Goal: Task Accomplishment & Management: Use online tool/utility

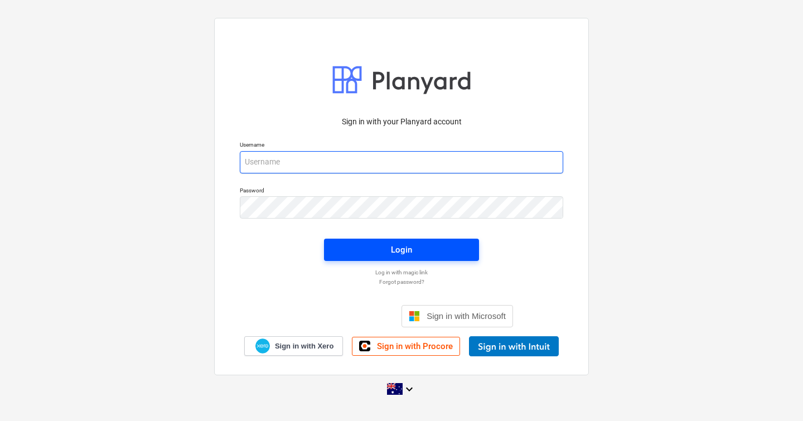
type input "[EMAIL_ADDRESS][DOMAIN_NAME]"
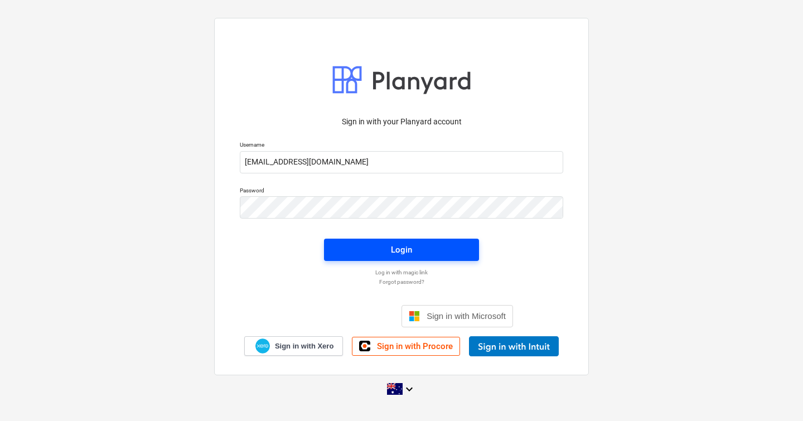
click at [419, 247] on span "Login" at bounding box center [401, 250] width 128 height 15
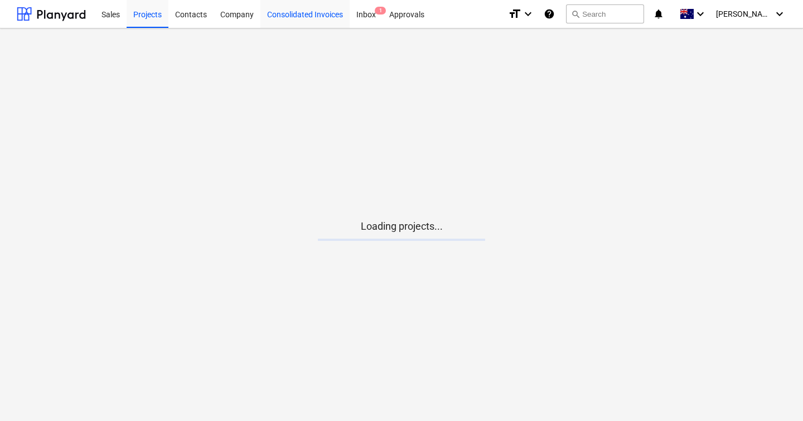
click at [330, 15] on div "Consolidated Invoices" at bounding box center [304, 13] width 89 height 28
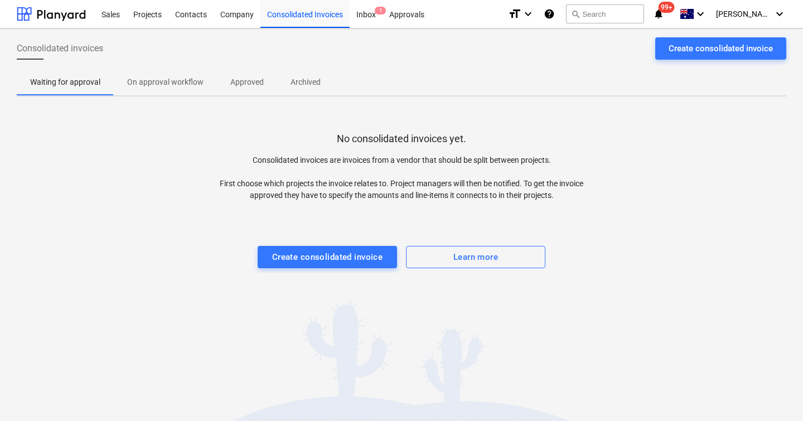
click at [258, 84] on p "Approved" at bounding box center [246, 82] width 33 height 12
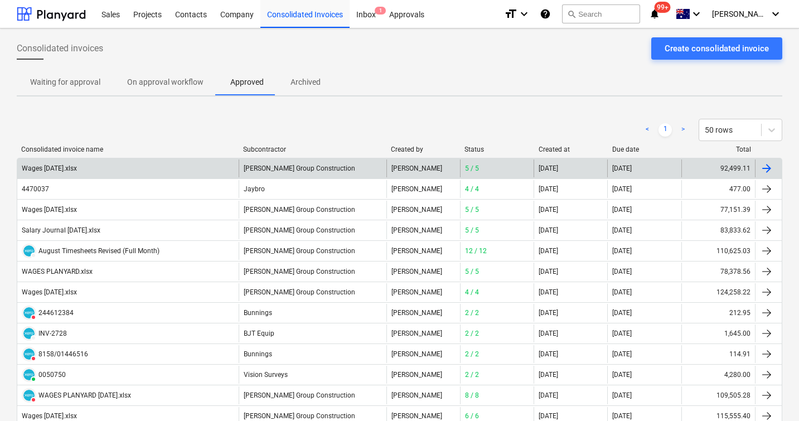
click at [77, 170] on div "Wages [DATE].xlsx" at bounding box center [49, 169] width 55 height 8
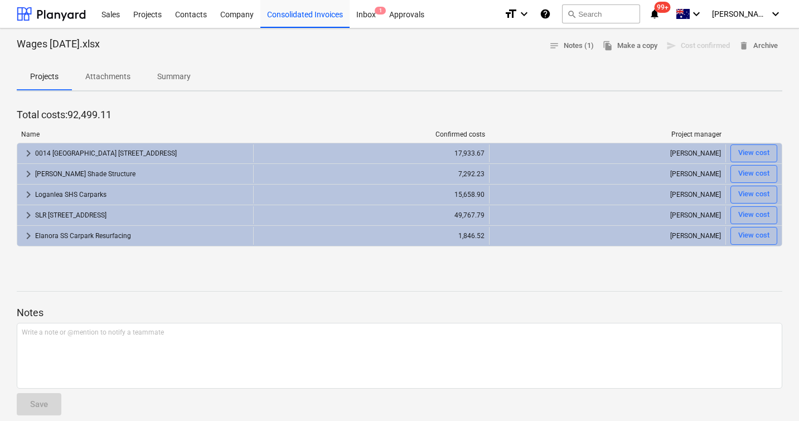
click at [103, 79] on p "Attachments" at bounding box center [107, 77] width 45 height 12
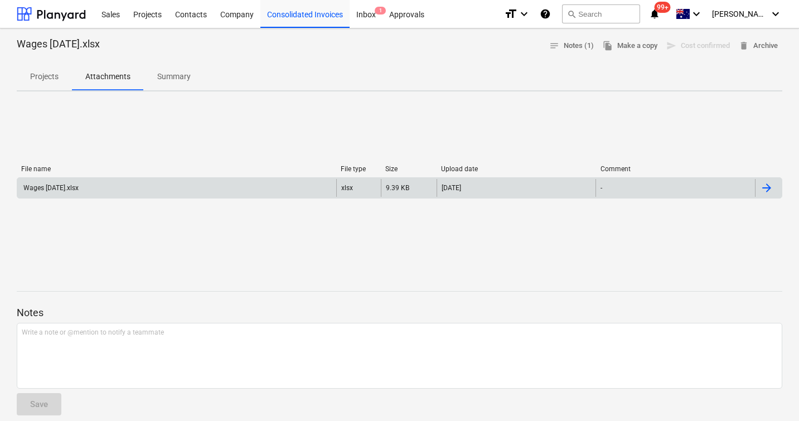
click at [79, 189] on div "Wages [DATE].xlsx" at bounding box center [50, 188] width 57 height 8
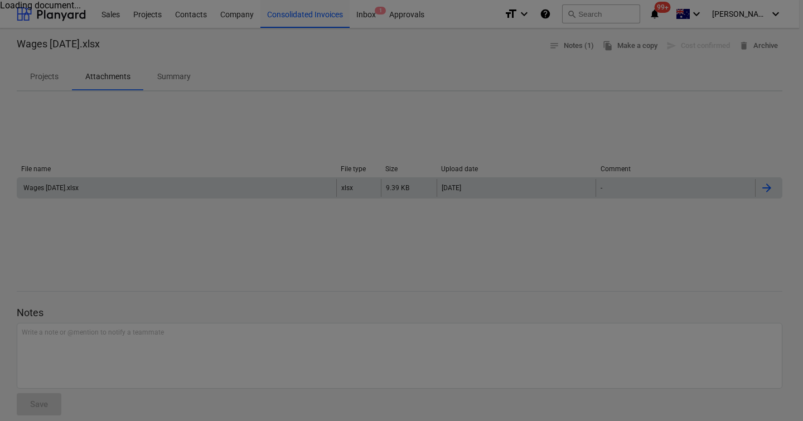
click at [69, 189] on div at bounding box center [401, 210] width 803 height 421
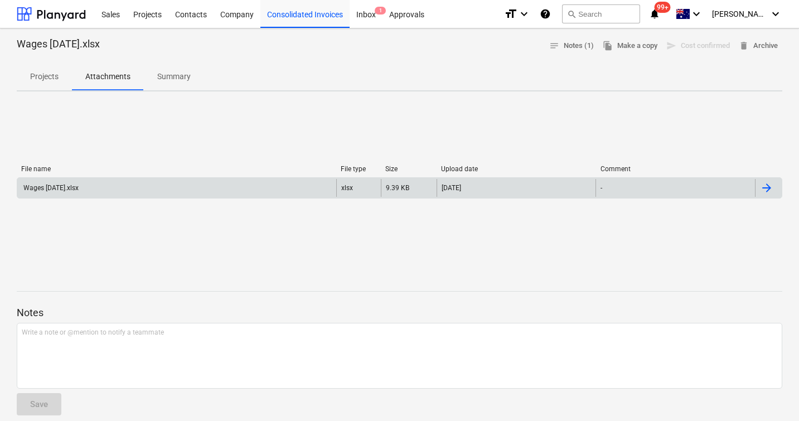
click at [78, 190] on div "Wages [DATE].xlsx" at bounding box center [50, 188] width 57 height 8
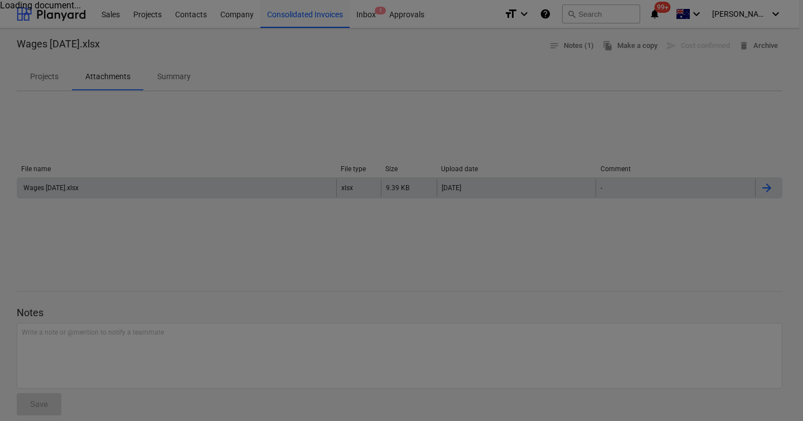
click at [199, 201] on div at bounding box center [401, 210] width 803 height 421
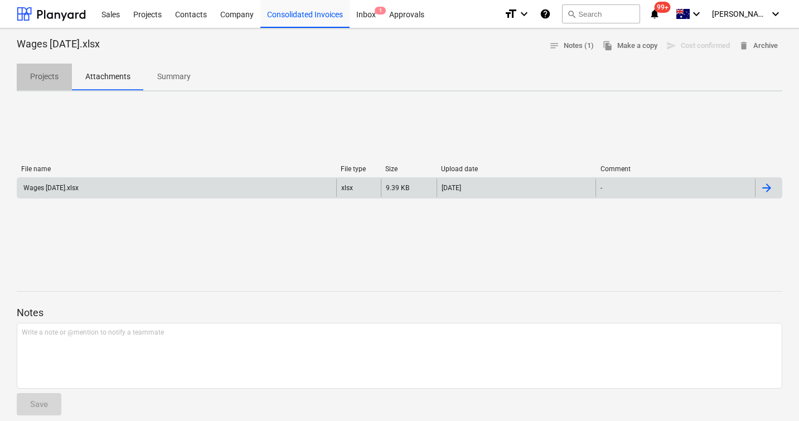
click at [44, 77] on p "Projects" at bounding box center [44, 77] width 28 height 12
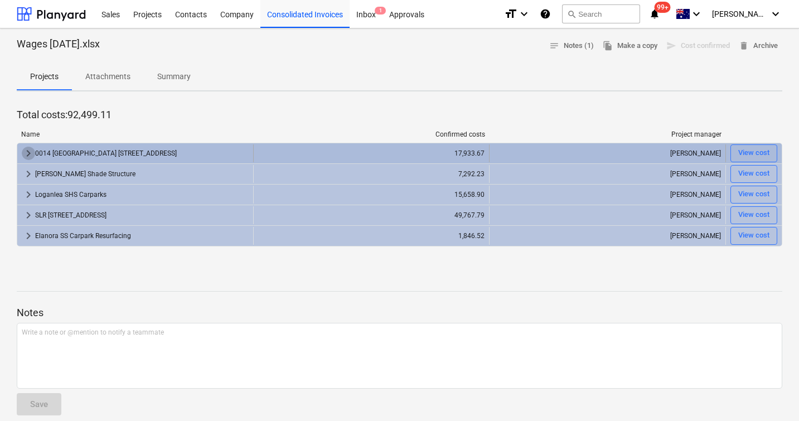
click at [24, 155] on span "keyboard_arrow_right" at bounding box center [28, 153] width 13 height 13
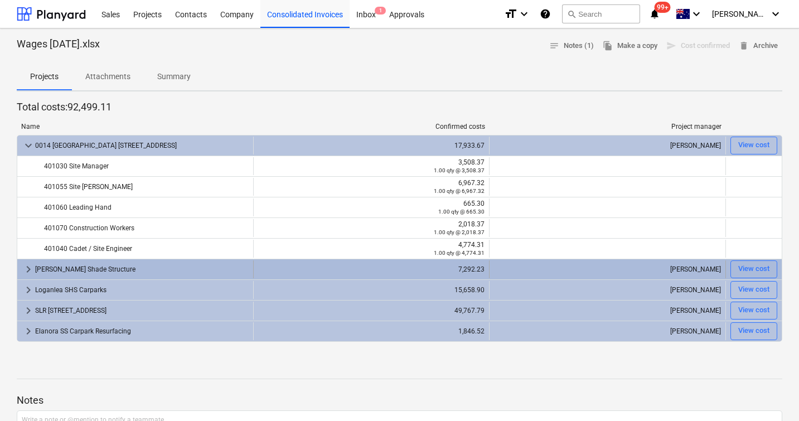
click at [27, 266] on span "keyboard_arrow_right" at bounding box center [28, 269] width 13 height 13
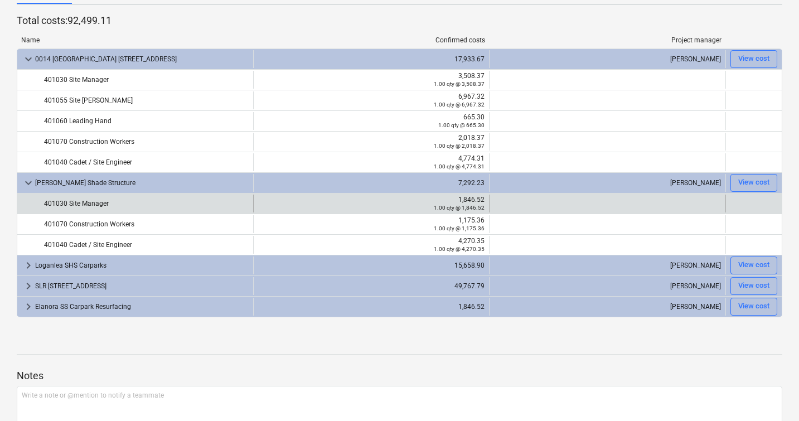
scroll to position [98, 0]
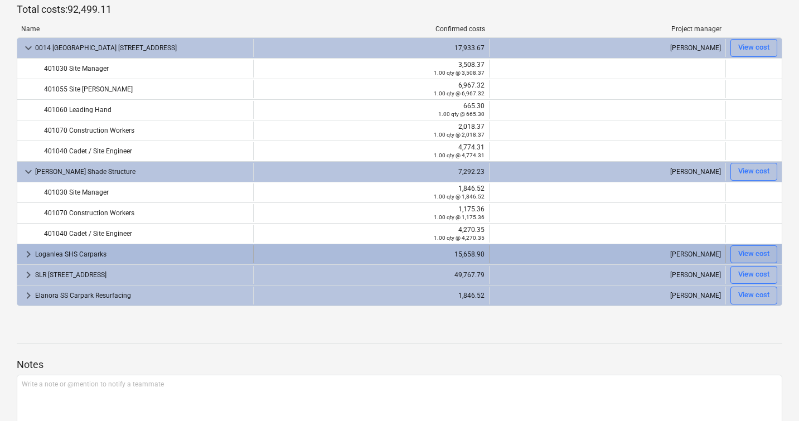
click at [28, 254] on span "keyboard_arrow_right" at bounding box center [28, 254] width 13 height 13
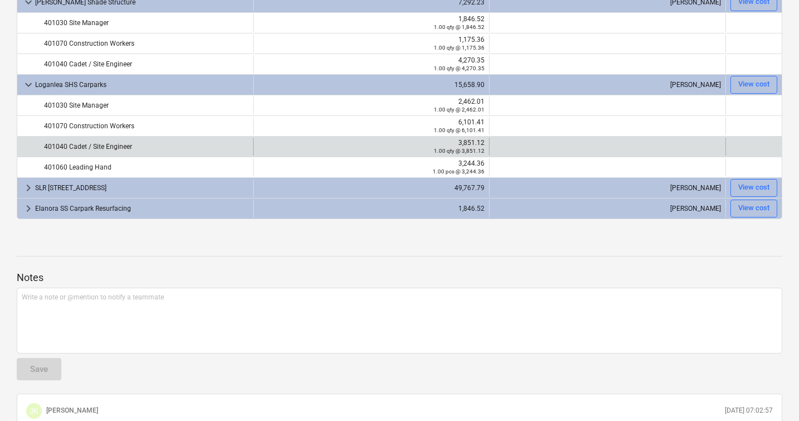
scroll to position [317, 0]
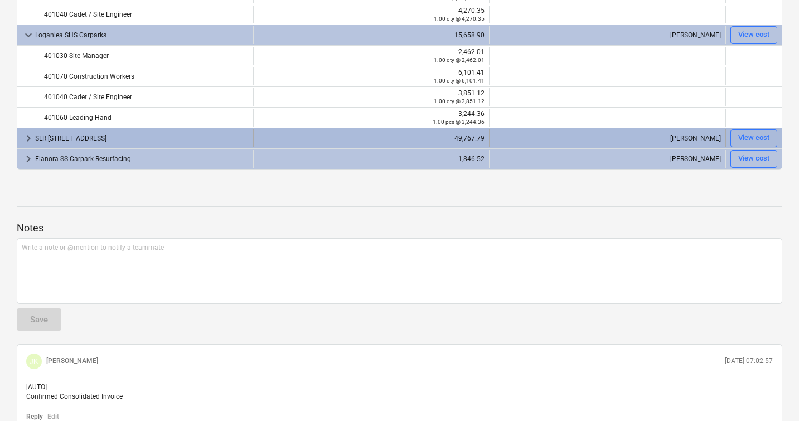
click at [26, 138] on span "keyboard_arrow_right" at bounding box center [28, 138] width 13 height 13
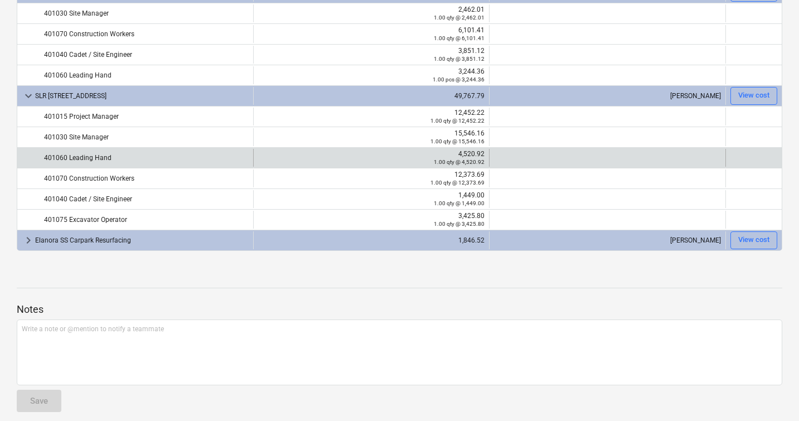
scroll to position [365, 0]
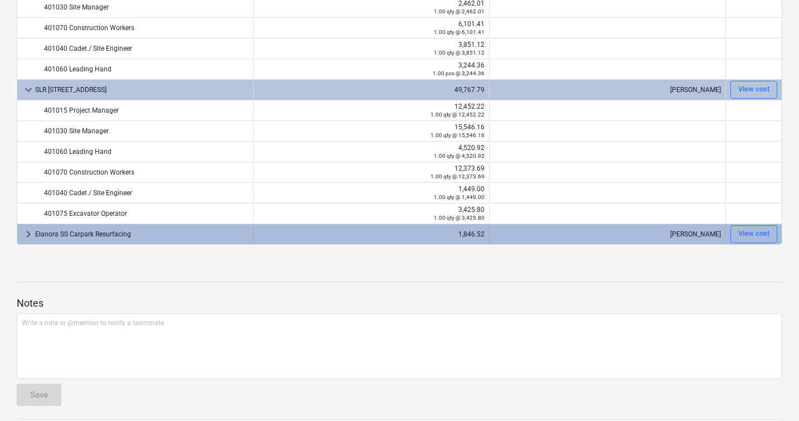
click at [26, 232] on span "keyboard_arrow_right" at bounding box center [28, 234] width 13 height 13
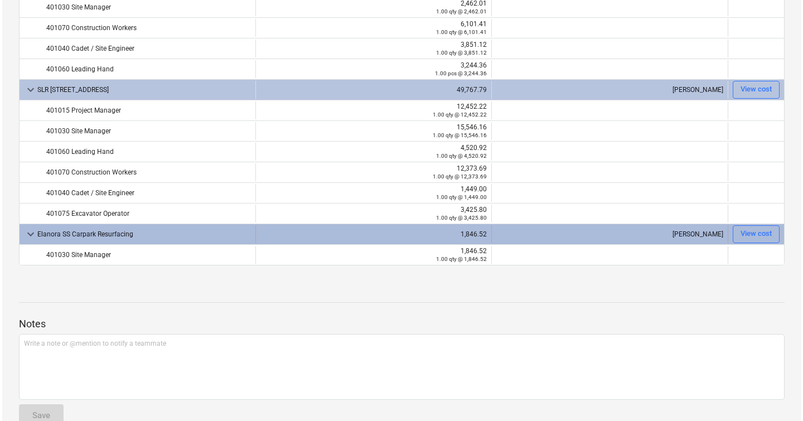
scroll to position [0, 0]
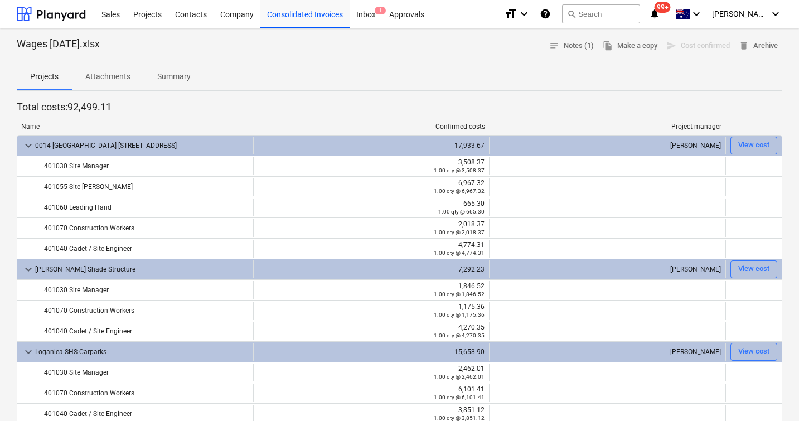
click at [115, 79] on p "Attachments" at bounding box center [107, 77] width 45 height 12
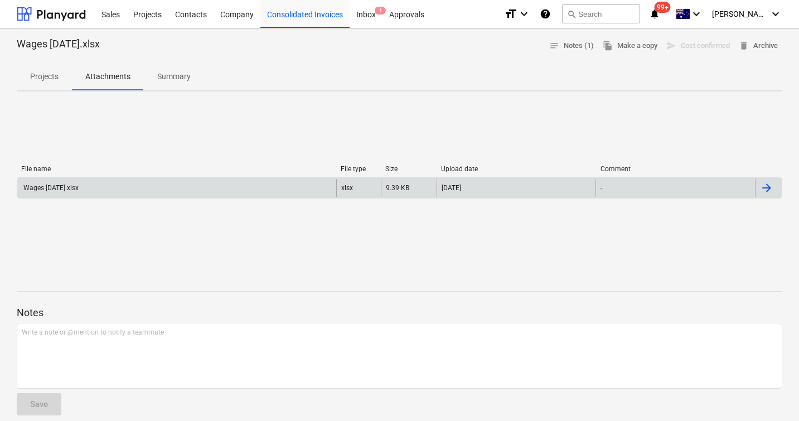
click at [77, 187] on div "Wages [DATE].xlsx" at bounding box center [50, 188] width 57 height 8
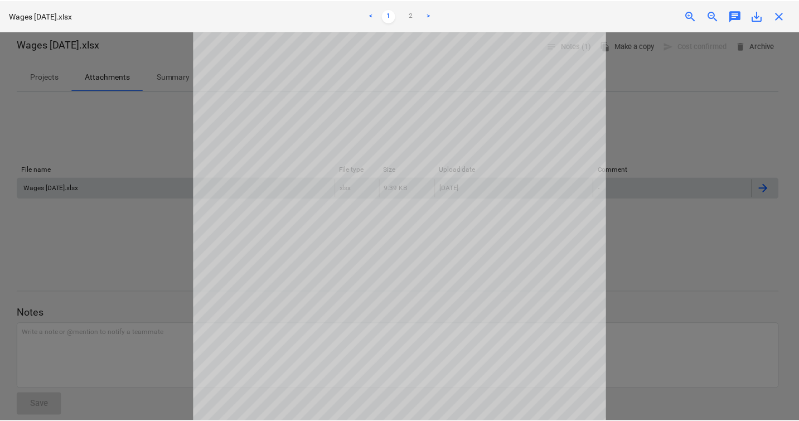
scroll to position [18, 0]
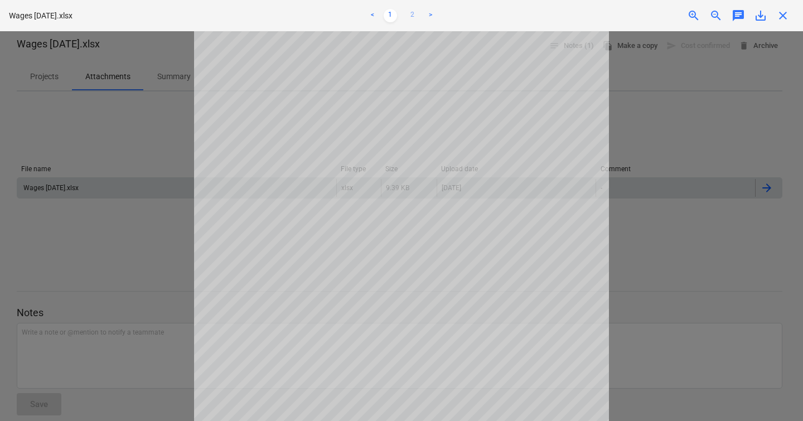
click at [410, 14] on link "2" at bounding box center [412, 15] width 13 height 13
click at [385, 13] on link "1" at bounding box center [390, 15] width 13 height 13
click at [411, 13] on link "2" at bounding box center [412, 15] width 13 height 13
click at [394, 14] on link "1" at bounding box center [390, 15] width 13 height 13
click at [782, 12] on span "close" at bounding box center [782, 15] width 13 height 13
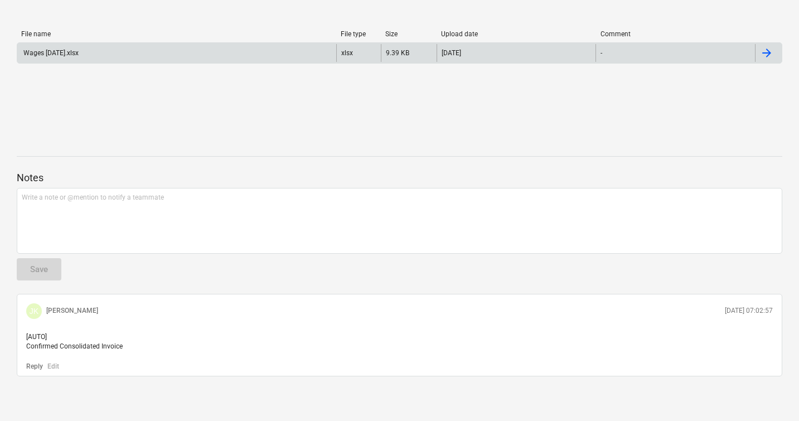
scroll to position [0, 0]
